Goal: Navigation & Orientation: Go to known website

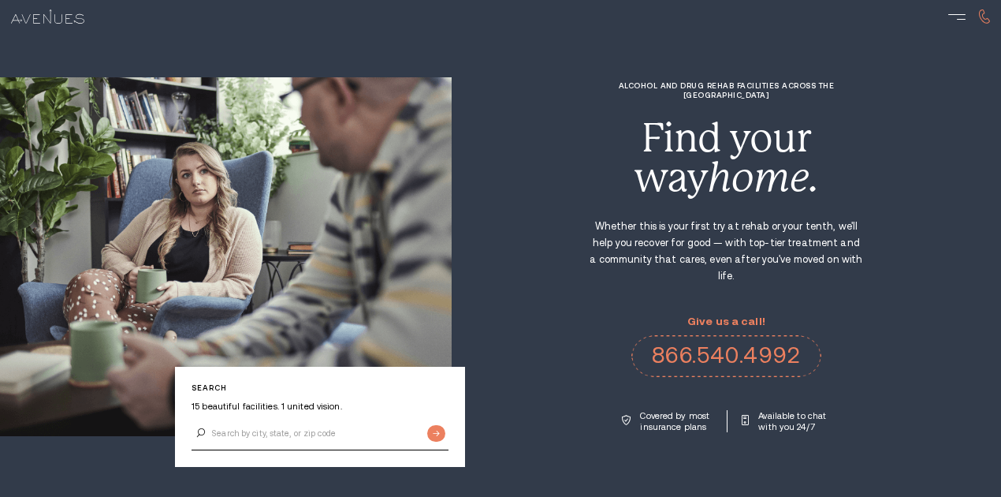
click at [0, 0] on img at bounding box center [0, 0] width 0 height 0
